Goal: Task Accomplishment & Management: Use online tool/utility

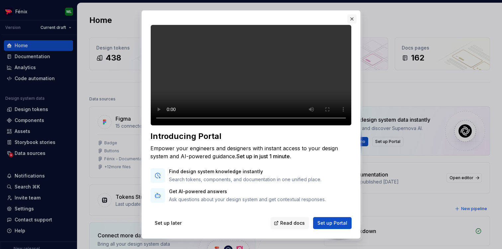
click at [352, 19] on button "button" at bounding box center [351, 18] width 9 height 9
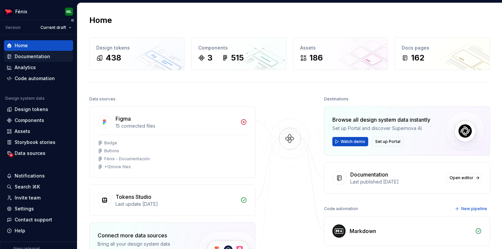
click at [46, 56] on div "Documentation" at bounding box center [33, 56] width 36 height 7
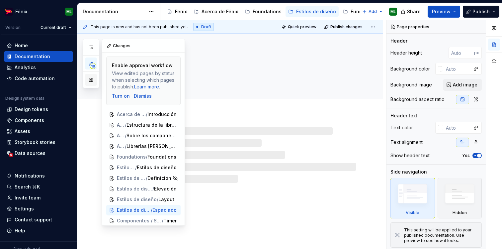
click at [88, 80] on button "button" at bounding box center [91, 80] width 12 height 12
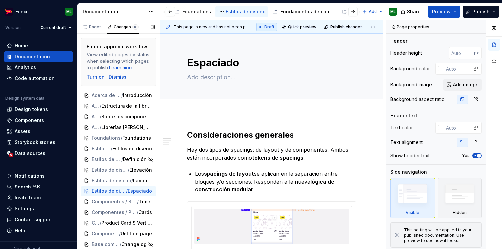
scroll to position [0, 86]
click at [337, 11] on div at bounding box center [347, 12] width 25 height 12
click at [337, 13] on div at bounding box center [347, 12] width 25 height 12
click at [334, 11] on div "Componentes" at bounding box center [350, 11] width 33 height 7
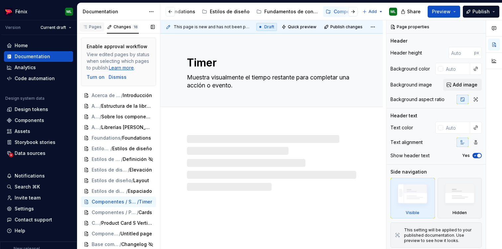
click at [95, 29] on div "Pages" at bounding box center [91, 26] width 19 height 5
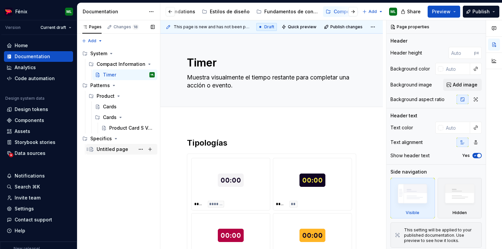
click at [105, 149] on div "Untitled page" at bounding box center [113, 149] width 32 height 7
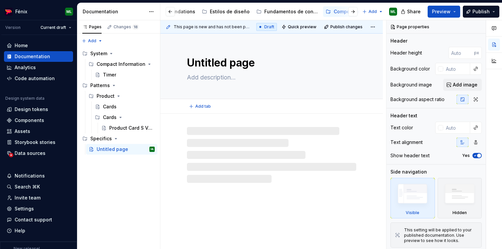
click at [222, 63] on textarea "Untitled page" at bounding box center [270, 63] width 169 height 16
click at [222, 64] on textarea "Untitled page" at bounding box center [270, 63] width 169 height 16
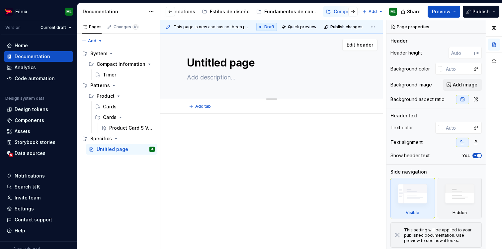
type textarea "*"
type textarea "T"
type textarea "*"
type textarea "Te"
type textarea "*"
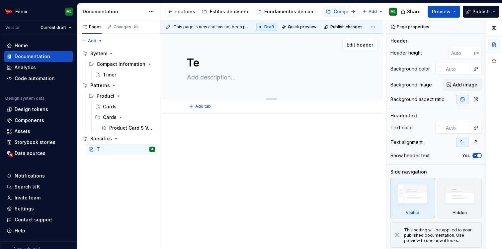
type textarea "Tes"
type textarea "*"
type textarea "Test"
type textarea "*"
type textarea "Test"
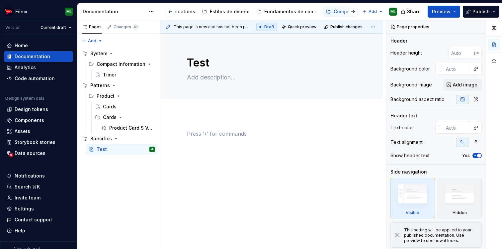
click at [243, 144] on div at bounding box center [271, 142] width 169 height 25
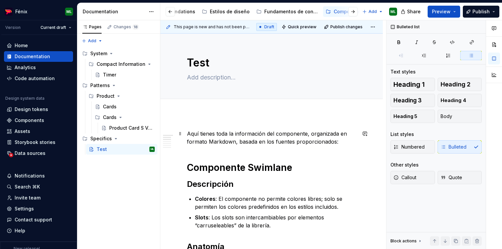
click at [243, 136] on p "Aquí tienes toda la información del componente, organizada en formato Markdown,…" at bounding box center [271, 138] width 169 height 16
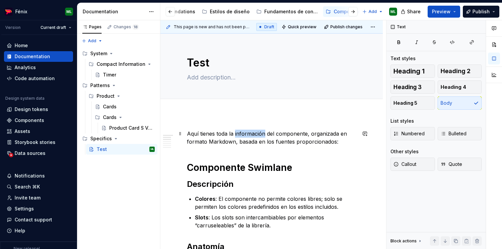
click at [243, 136] on p "Aquí tienes toda la información del componente, organizada en formato Markdown,…" at bounding box center [271, 138] width 169 height 16
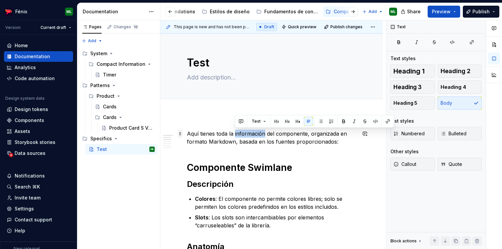
click at [179, 133] on span at bounding box center [180, 133] width 5 height 9
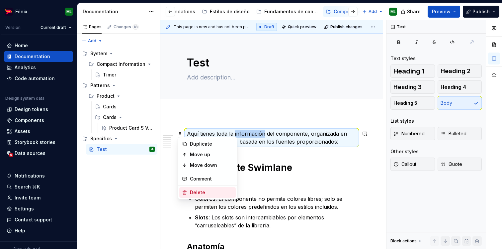
click at [196, 188] on div "Delete" at bounding box center [207, 192] width 56 height 11
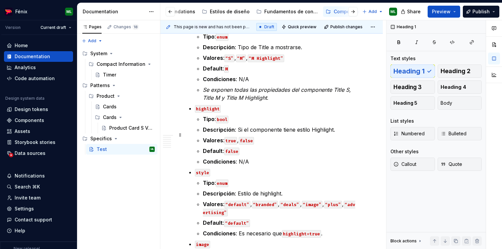
scroll to position [649, 0]
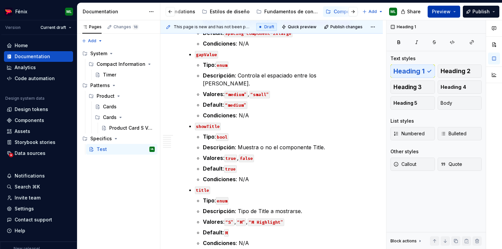
click at [458, 14] on button "Preview" at bounding box center [444, 12] width 33 height 12
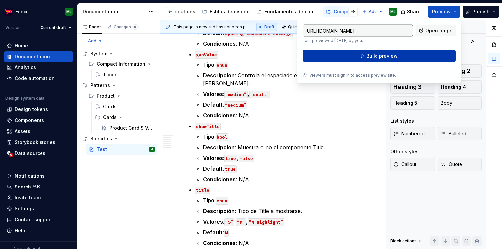
click at [387, 58] on span "Build preview" at bounding box center [382, 55] width 32 height 7
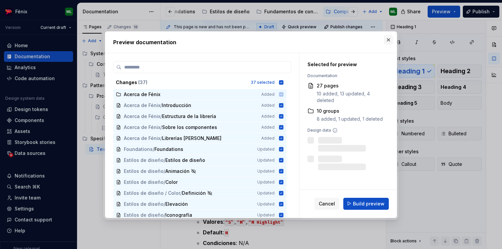
click at [390, 41] on button "button" at bounding box center [388, 39] width 9 height 9
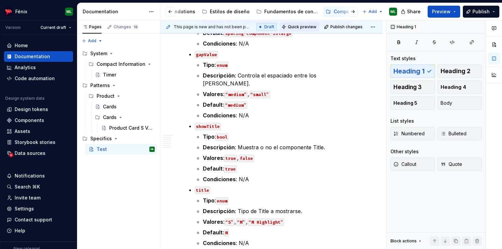
click at [311, 27] on span "Quick preview" at bounding box center [302, 26] width 29 height 5
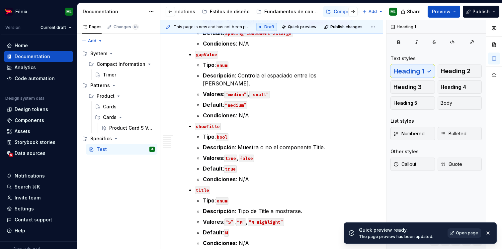
click at [455, 229] on link "Open page" at bounding box center [465, 232] width 34 height 9
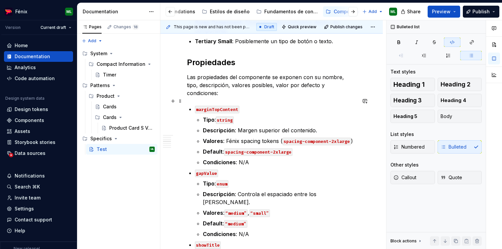
scroll to position [508, 0]
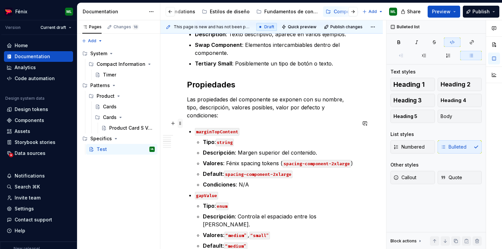
click at [179, 123] on span at bounding box center [180, 123] width 5 height 9
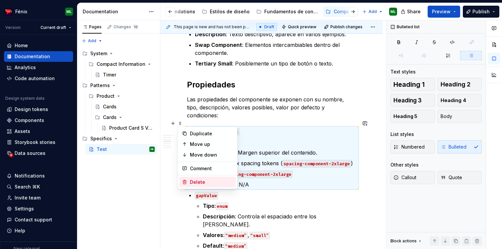
click at [203, 182] on div "Delete" at bounding box center [211, 182] width 43 height 7
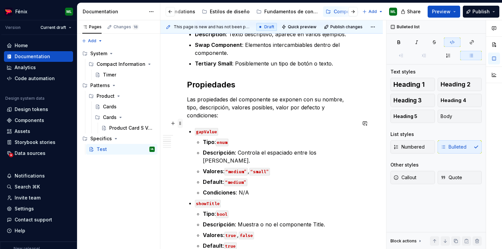
click at [179, 124] on span at bounding box center [180, 123] width 5 height 9
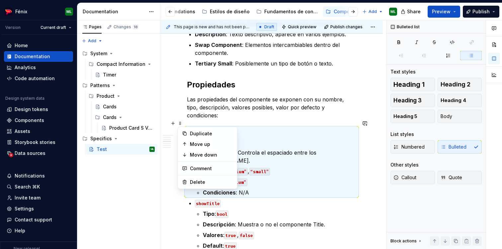
click at [288, 148] on p "Descripción : Controla el espaciado entre los [PERSON_NAME]." at bounding box center [279, 156] width 153 height 16
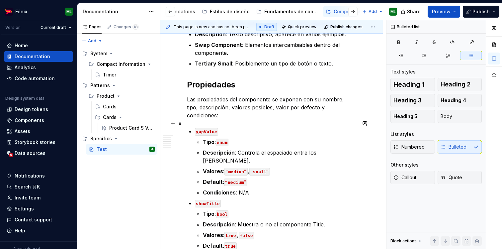
click at [283, 127] on p "gapValue" at bounding box center [275, 131] width 161 height 8
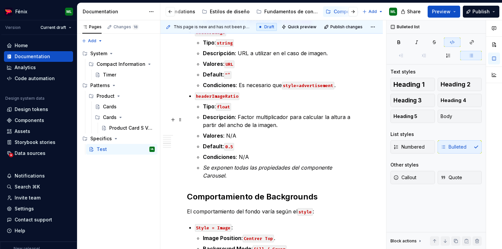
scroll to position [1048, 0]
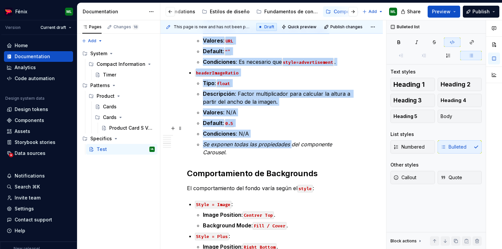
click at [290, 141] on em "Se exponen todas las propiedades del componente Carousel" at bounding box center [268, 148] width 131 height 15
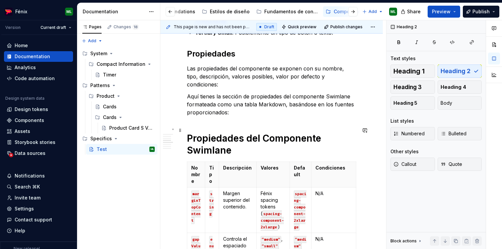
scroll to position [535, 0]
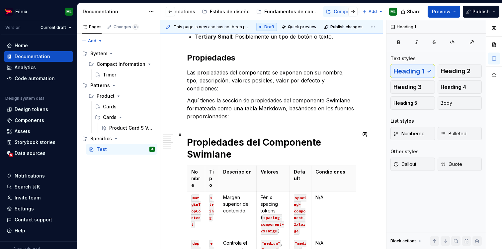
click at [240, 136] on h1 "Propiedades del Componente Swimlane" at bounding box center [271, 148] width 169 height 24
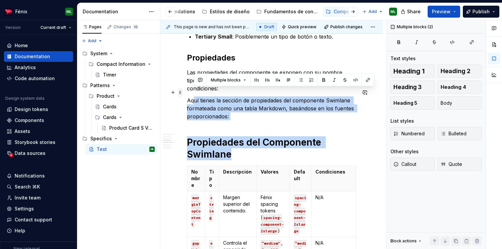
drag, startPoint x: 237, startPoint y: 145, endPoint x: 179, endPoint y: 96, distance: 75.9
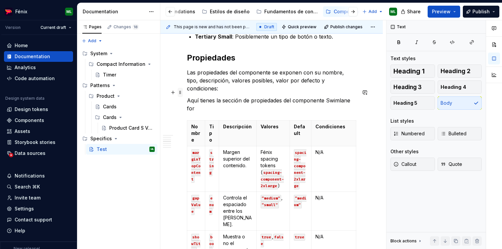
click at [181, 91] on span at bounding box center [180, 92] width 5 height 9
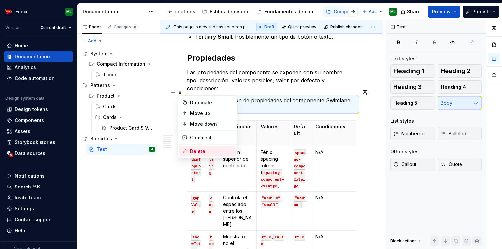
click at [197, 147] on div "Delete" at bounding box center [207, 151] width 56 height 11
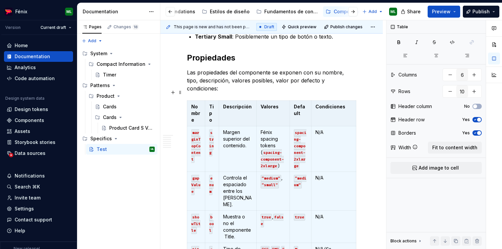
scroll to position [607, 0]
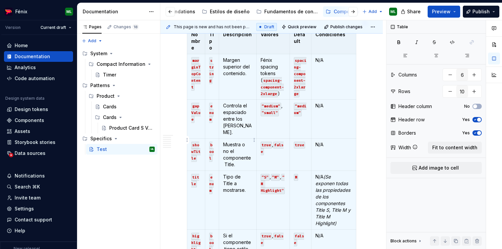
click at [249, 141] on p "Muestra o no el componente Title." at bounding box center [237, 154] width 29 height 27
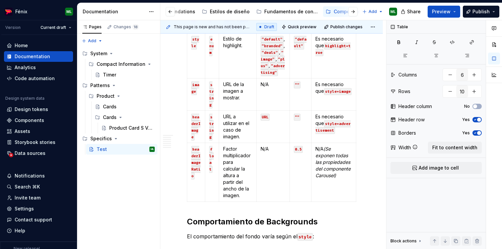
scroll to position [721, 0]
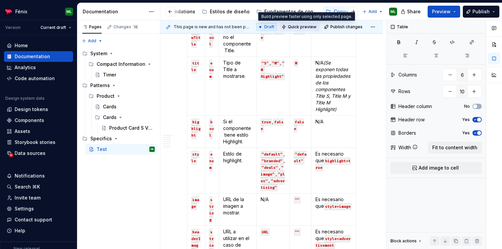
click at [311, 25] on span "Quick preview" at bounding box center [302, 26] width 29 height 5
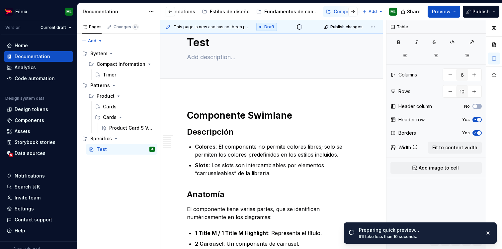
scroll to position [0, 0]
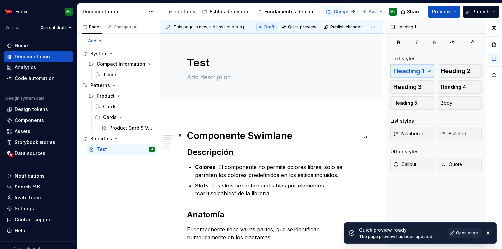
click at [266, 136] on h1 "Componente Swimlane" at bounding box center [271, 136] width 169 height 12
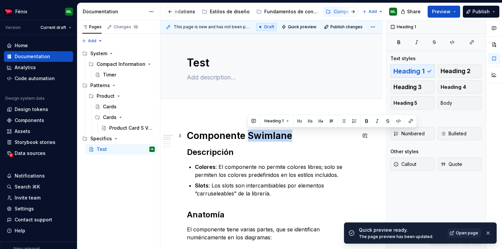
copy h1 "Swimlane"
click at [205, 63] on textarea "Test" at bounding box center [270, 63] width 169 height 16
paste textarea "Swimlane"
type textarea "*"
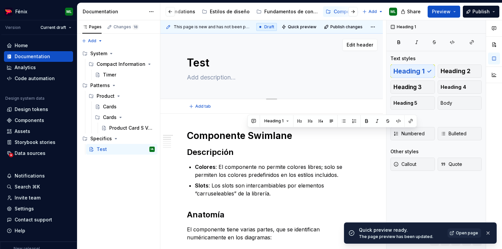
type textarea "Swimlanet"
click at [205, 63] on textarea "Swimlanet" at bounding box center [270, 63] width 169 height 16
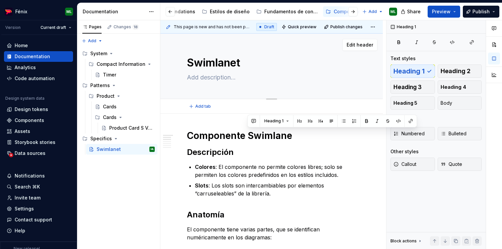
paste textarea
type textarea "*"
type textarea "Swimlane"
type textarea "*"
type textarea "Swimlane"
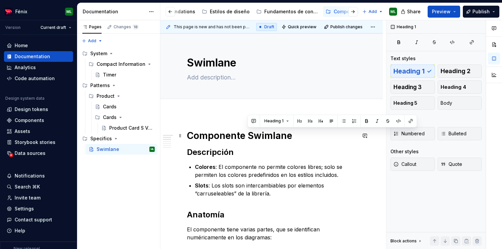
click at [200, 135] on h1 "Componente Swimlane" at bounding box center [271, 136] width 169 height 12
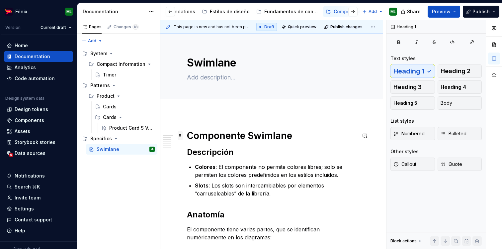
click at [178, 135] on span at bounding box center [180, 135] width 5 height 9
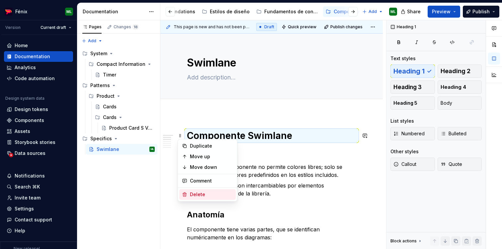
click at [194, 194] on div "Delete" at bounding box center [211, 194] width 43 height 7
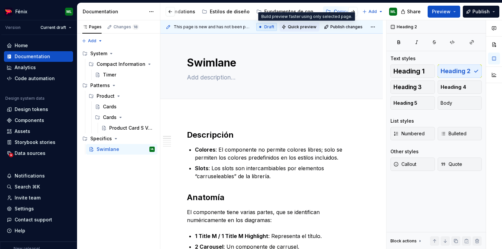
click at [309, 29] on span "Quick preview" at bounding box center [302, 26] width 29 height 5
click at [312, 27] on span "Quick preview" at bounding box center [302, 26] width 29 height 5
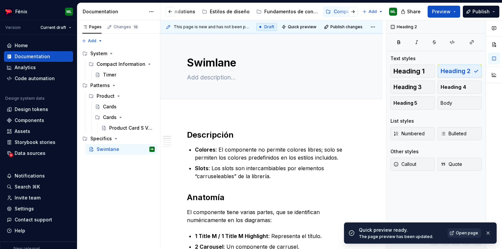
click at [468, 234] on span "Open page" at bounding box center [467, 232] width 22 height 5
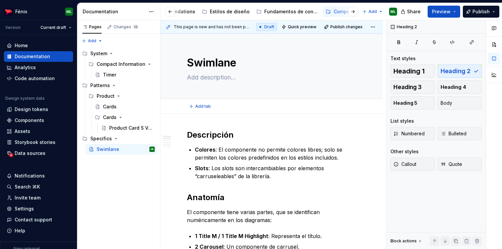
type textarea "*"
click at [24, 43] on div "Home" at bounding box center [21, 45] width 13 height 7
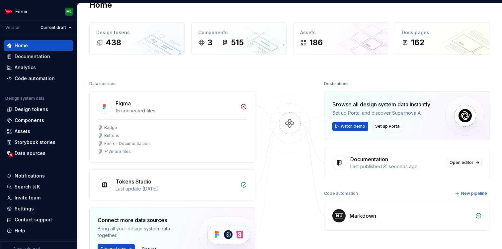
scroll to position [16, 0]
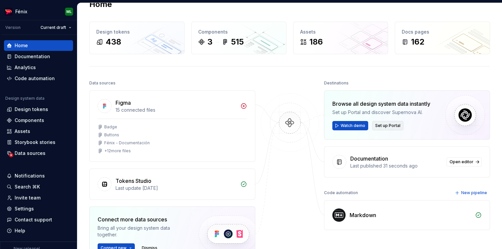
click at [391, 125] on span "Set up Portal" at bounding box center [387, 125] width 25 height 5
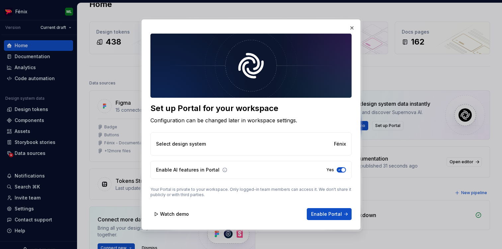
click at [222, 169] on icon at bounding box center [224, 169] width 5 height 5
click at [322, 214] on span "Enable Portal" at bounding box center [326, 214] width 31 height 7
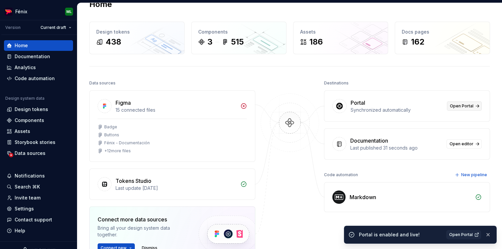
click at [460, 105] on span "Open Portal" at bounding box center [462, 105] width 24 height 5
